Goal: Task Accomplishment & Management: Use online tool/utility

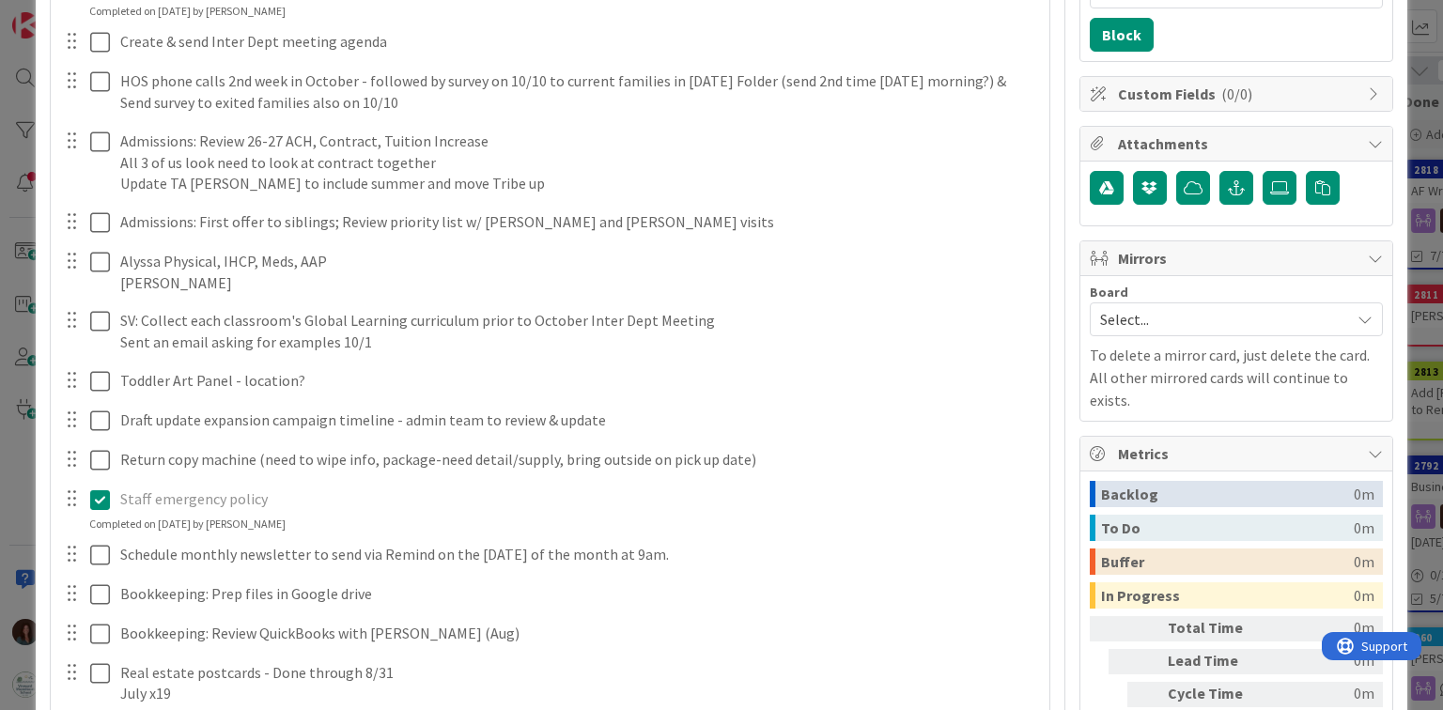
scroll to position [676, 0]
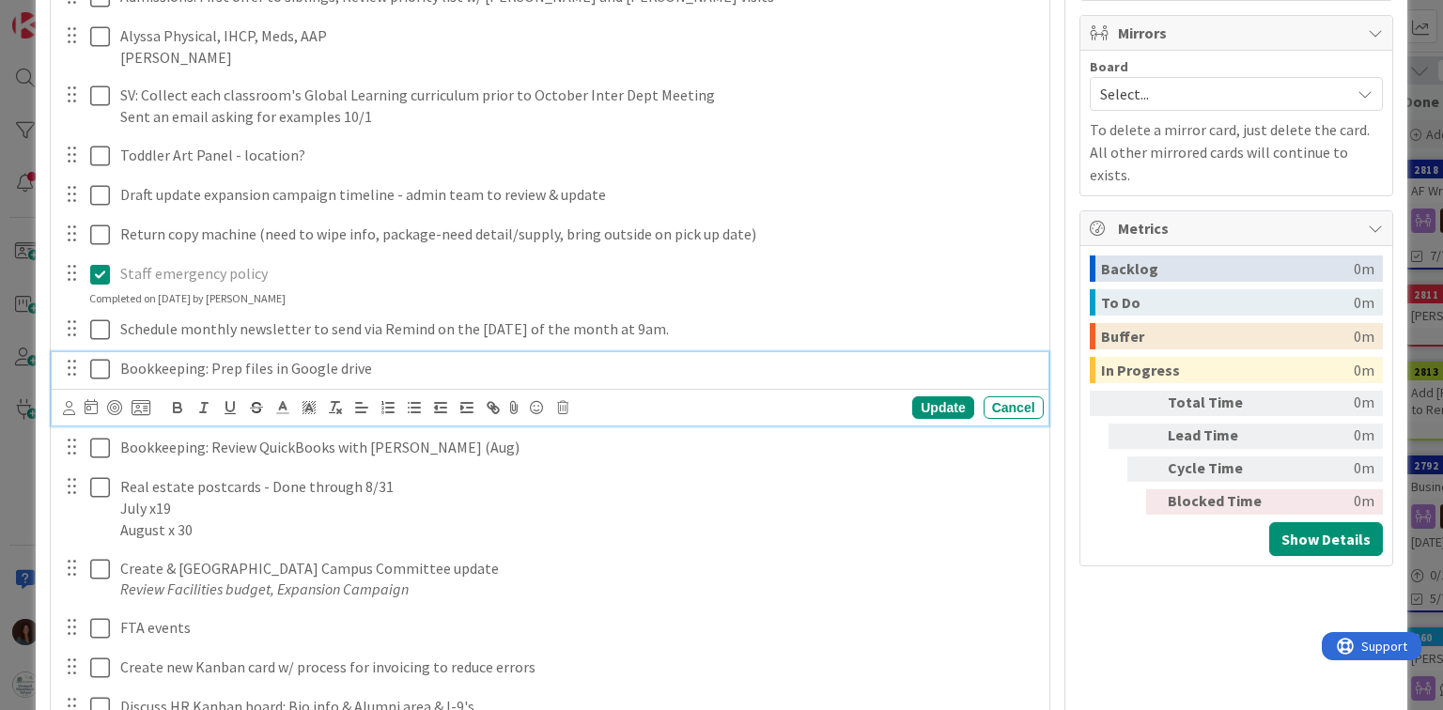
click at [101, 372] on icon at bounding box center [100, 369] width 20 height 23
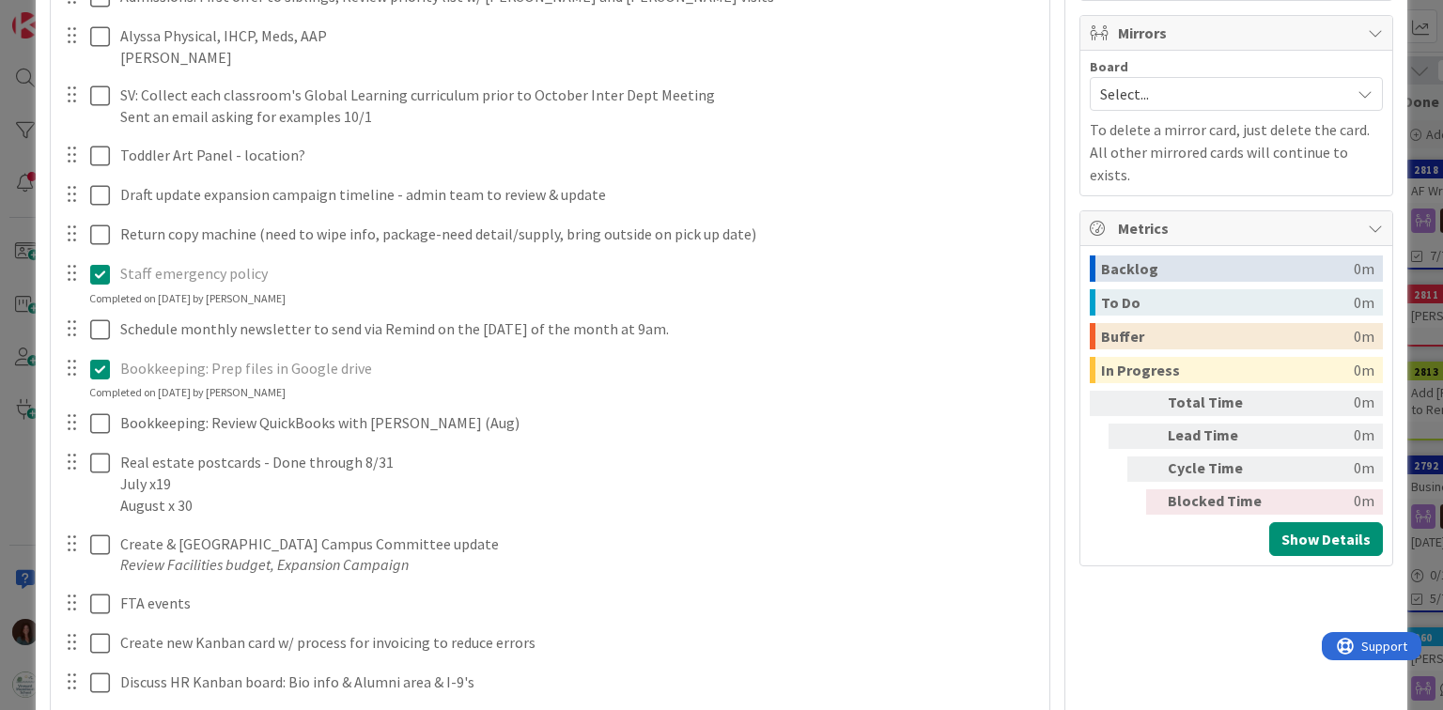
click at [101, 366] on icon at bounding box center [100, 369] width 20 height 23
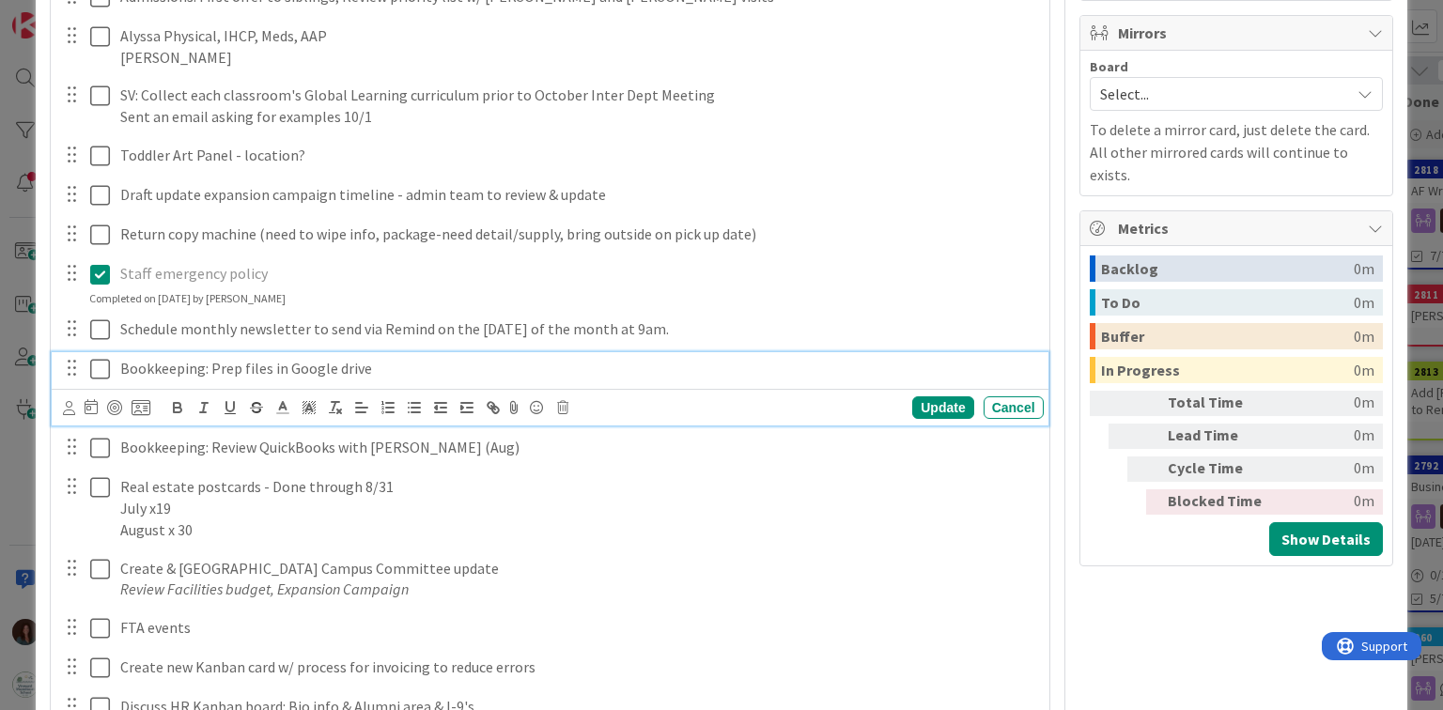
click at [423, 358] on p "Bookkeeping: Prep files in Google drive" at bounding box center [578, 369] width 916 height 22
click at [915, 397] on div "Update" at bounding box center [942, 408] width 61 height 23
click at [100, 365] on icon at bounding box center [100, 369] width 20 height 23
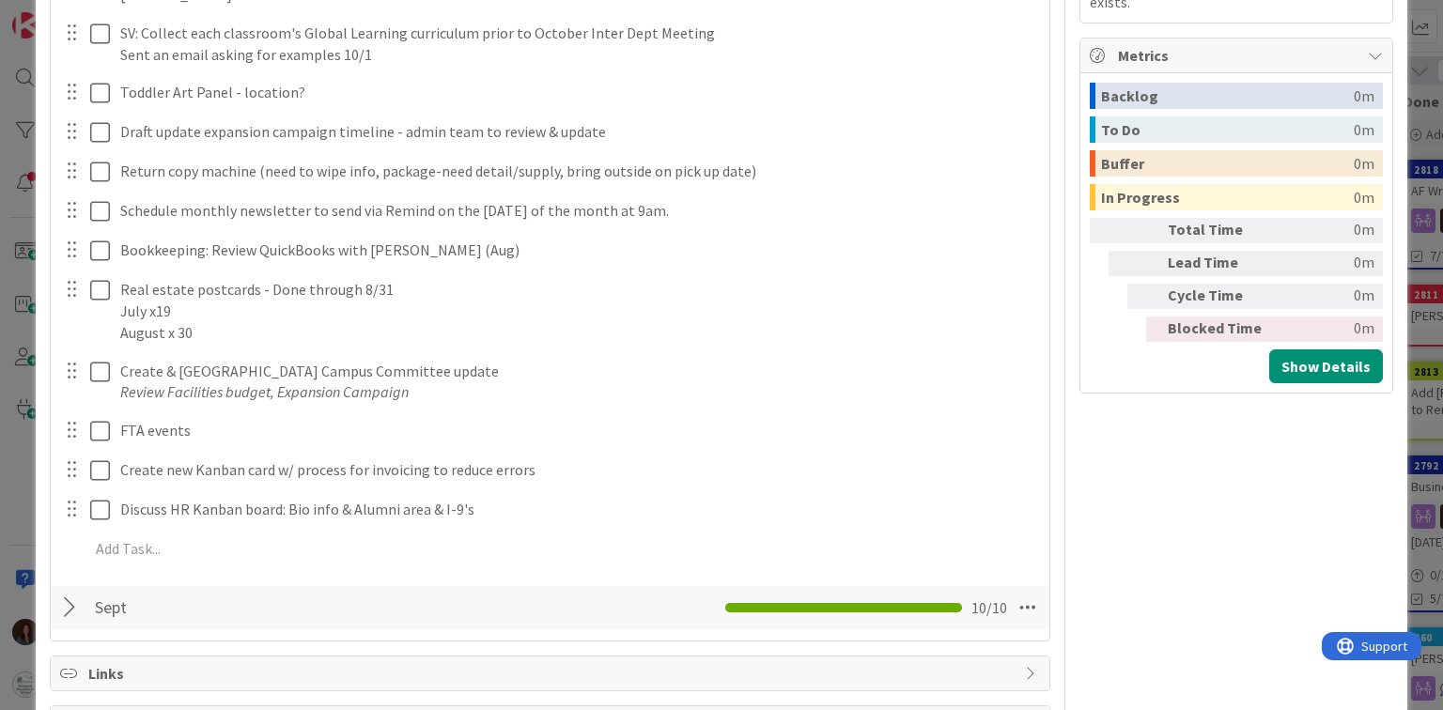
scroll to position [826, 0]
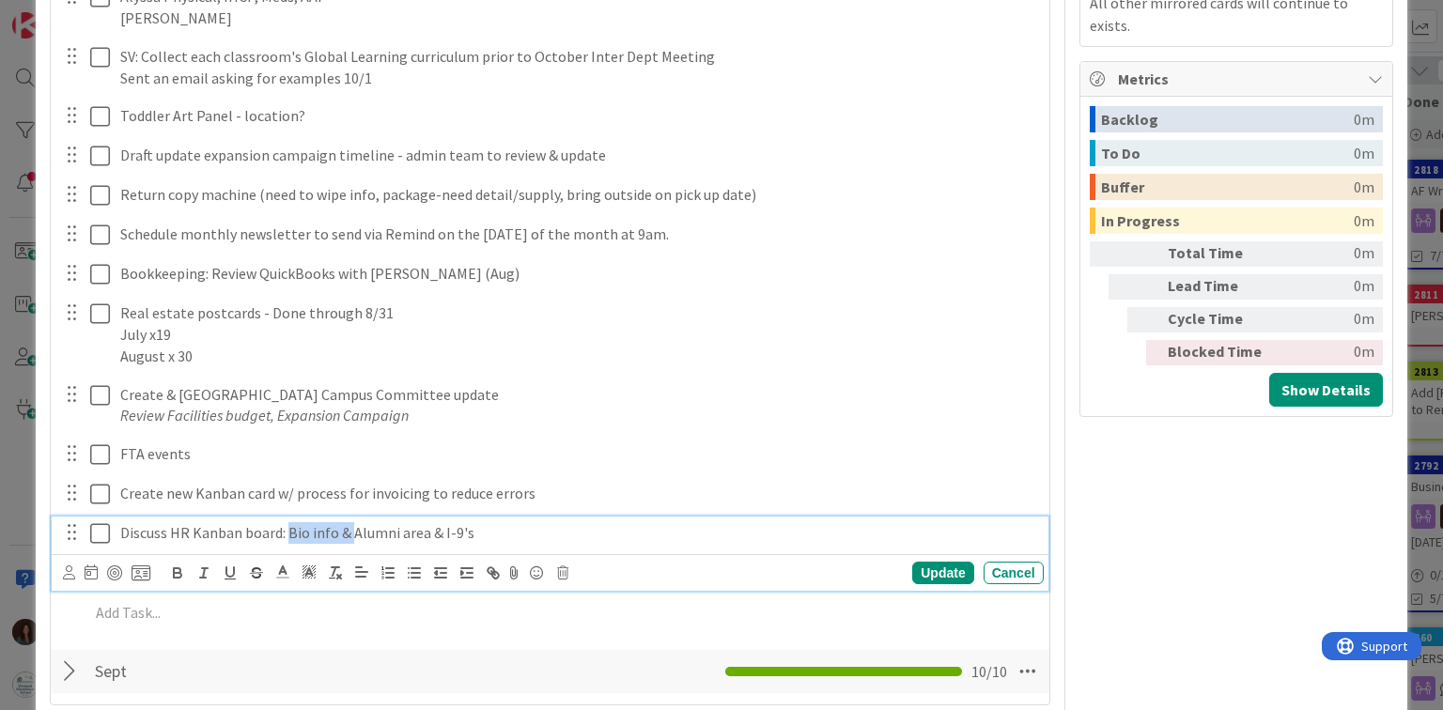
drag, startPoint x: 350, startPoint y: 531, endPoint x: 289, endPoint y: 530, distance: 60.1
click at [289, 530] on p "Discuss HR Kanban board: Bio info & Alumni area & I-9's" at bounding box center [578, 533] width 916 height 22
click at [928, 575] on div "Update" at bounding box center [942, 573] width 61 height 23
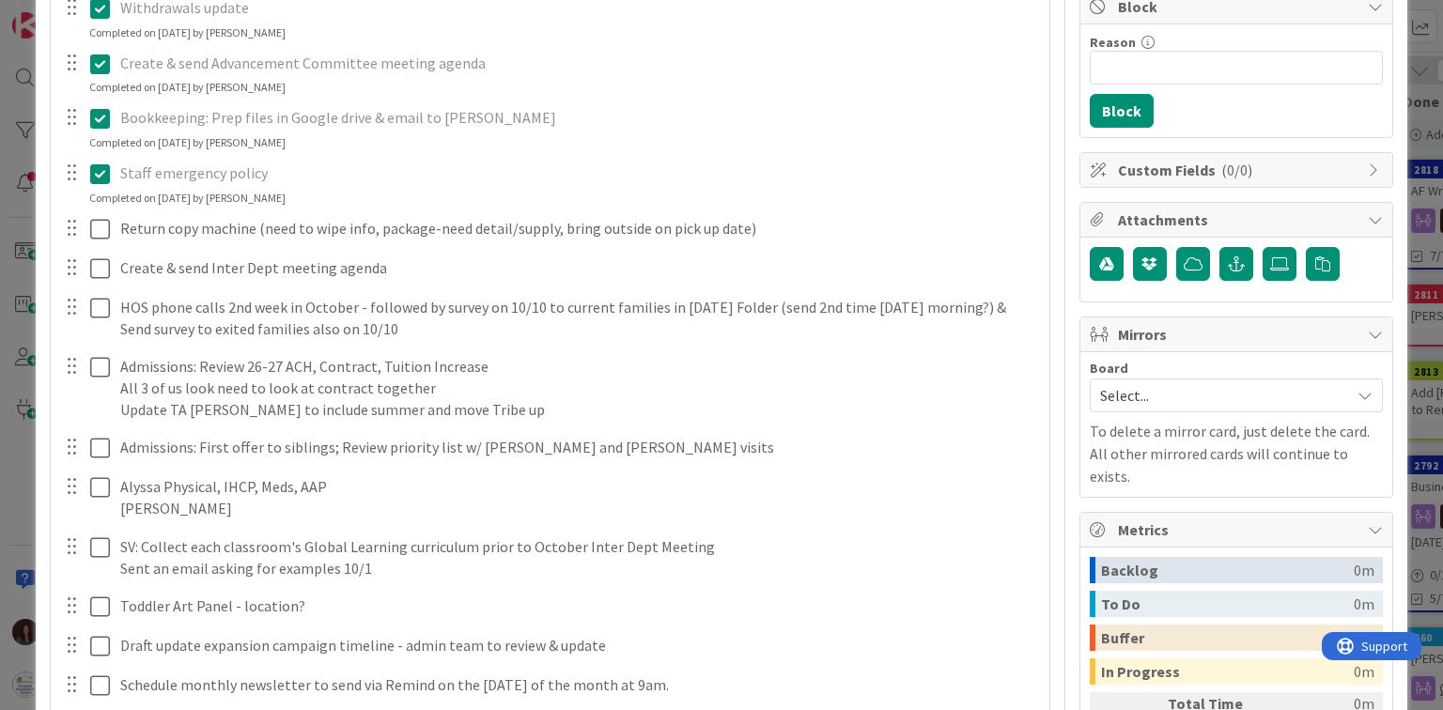
scroll to position [0, 0]
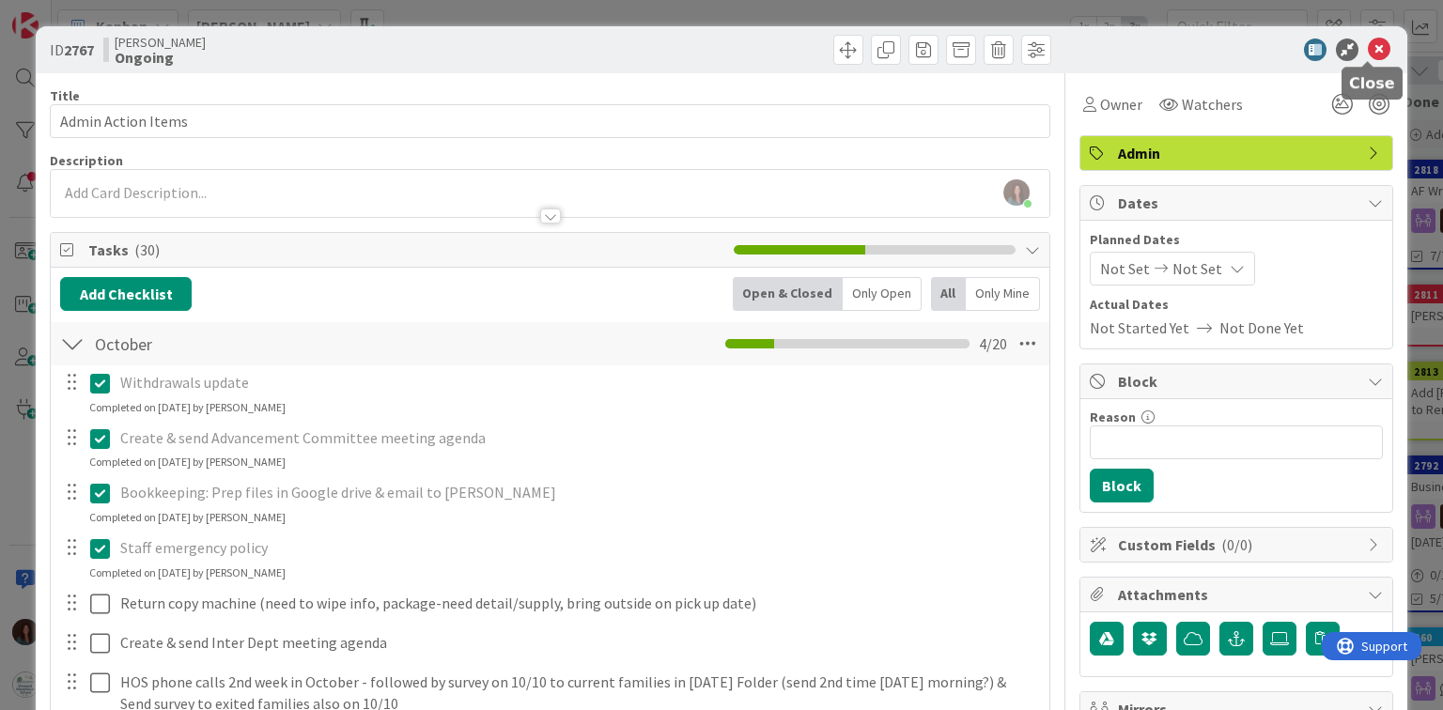
click at [1368, 47] on icon at bounding box center [1379, 50] width 23 height 23
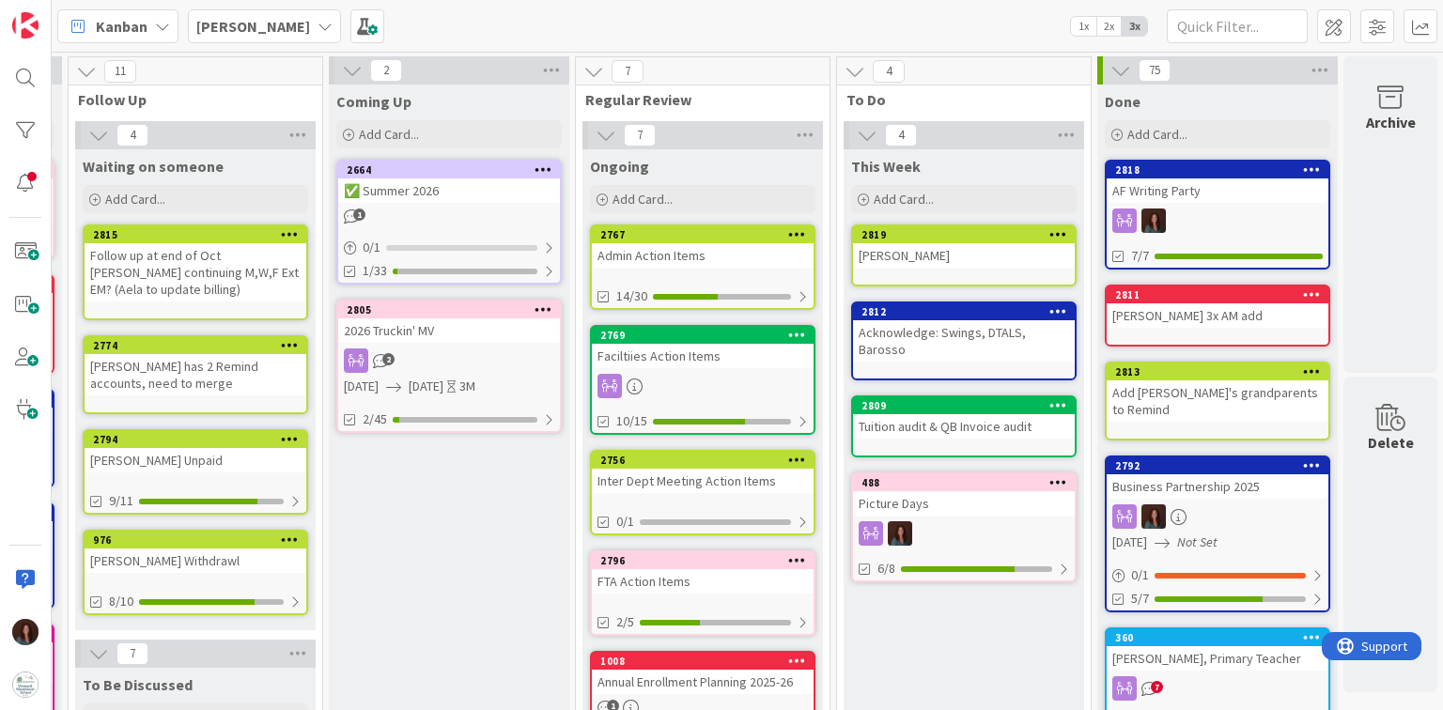
scroll to position [0, 486]
